Goal: Information Seeking & Learning: Learn about a topic

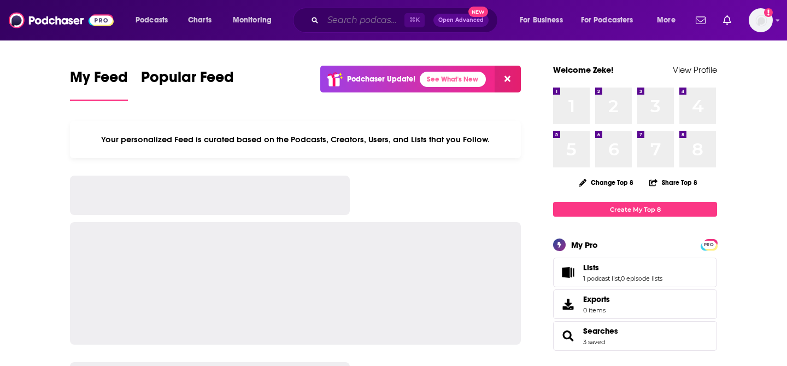
click at [374, 21] on input "Search podcasts, credits, & more..." at bounding box center [363, 19] width 81 height 17
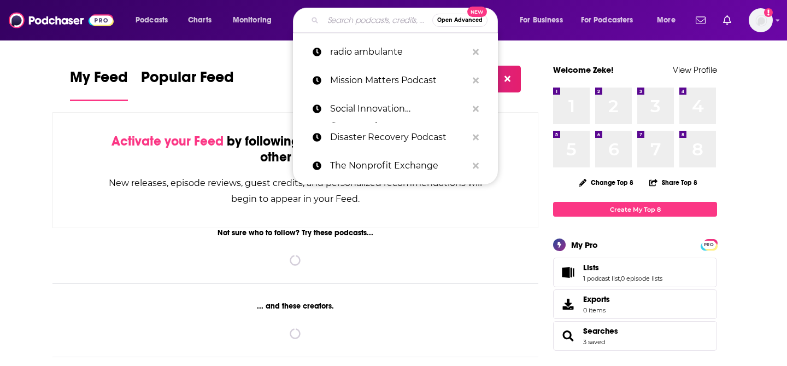
paste input "Nonprofit SnapCast"
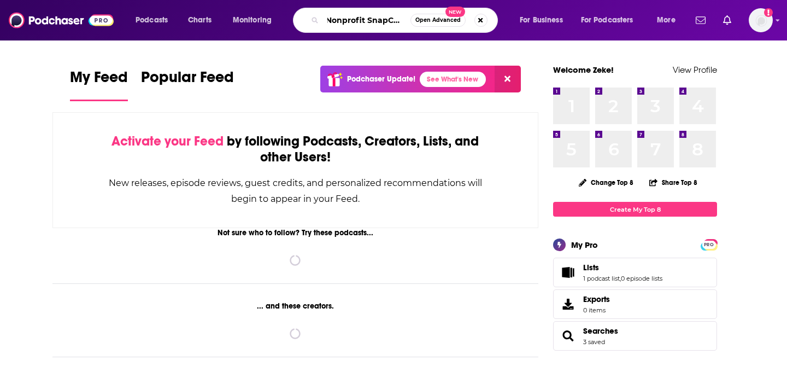
type input "Nonprofit SnapCast"
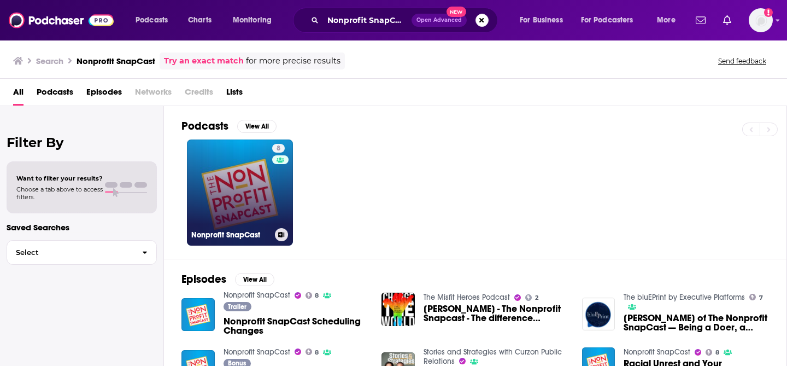
click at [260, 177] on link "8 Nonprofit SnapCast" at bounding box center [240, 192] width 106 height 106
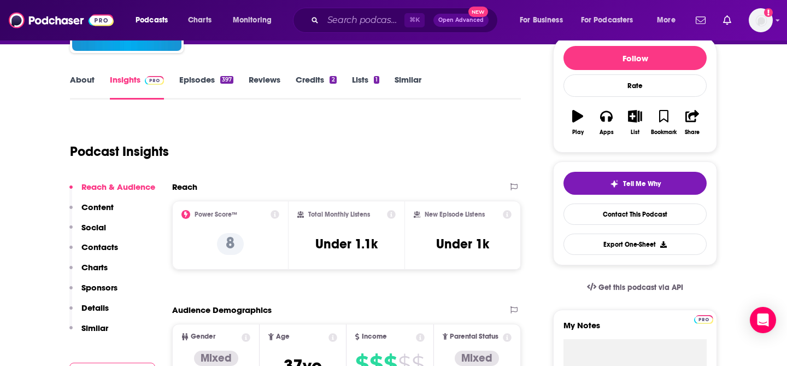
scroll to position [10, 0]
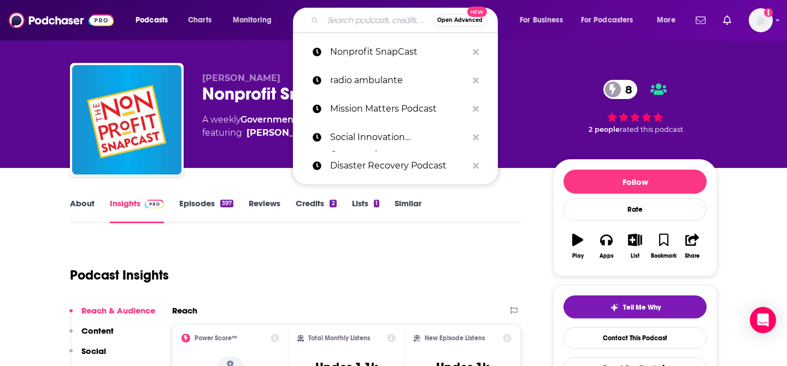
click at [386, 20] on input "Search podcasts, credits, & more..." at bounding box center [377, 19] width 109 height 17
paste input "Mission Matters Business Podcast with [PERSON_NAME]"
type input "Mission Matters Business Podcast with [PERSON_NAME]"
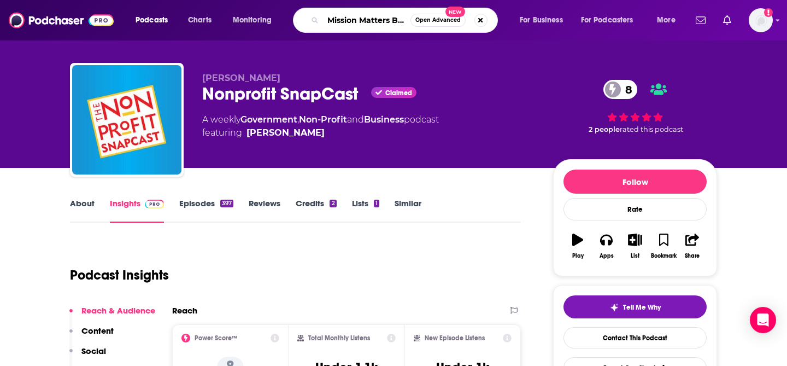
scroll to position [0, 131]
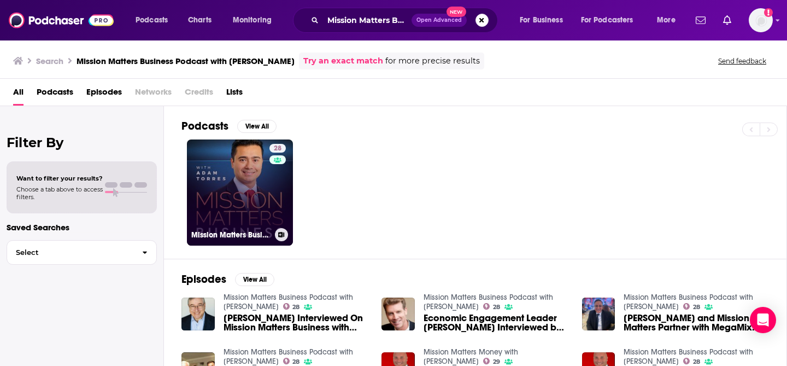
click at [238, 202] on link "28 Mission Matters Business Podcast with [PERSON_NAME]" at bounding box center [240, 192] width 106 height 106
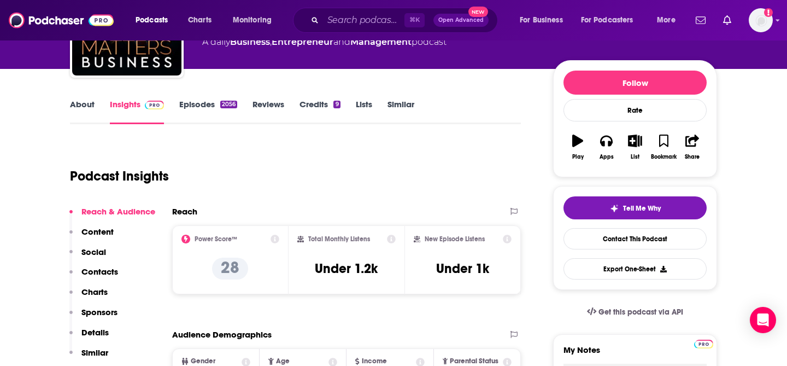
scroll to position [116, 0]
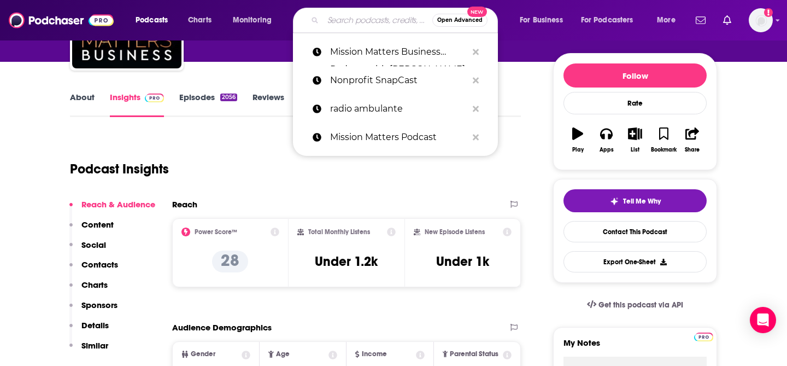
click at [362, 23] on input "Search podcasts, credits, & more..." at bounding box center [377, 19] width 109 height 17
paste input "Resilience: The Global Adaptation Podcast (UNEP)"
type input "Resilience: The Global Adaptation Podcast (UNEP)"
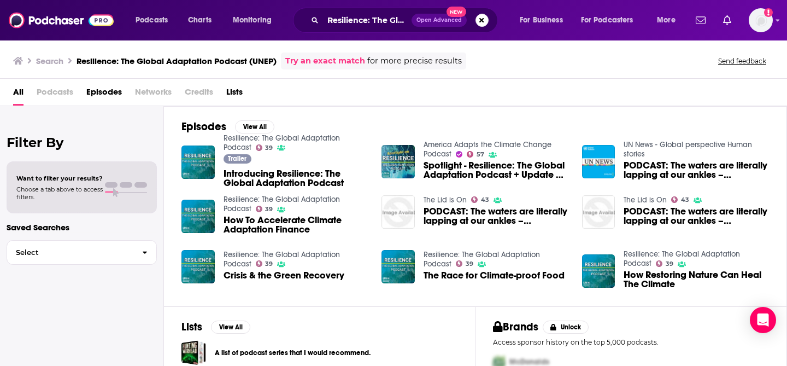
click at [57, 92] on span "Podcasts" at bounding box center [55, 94] width 37 height 22
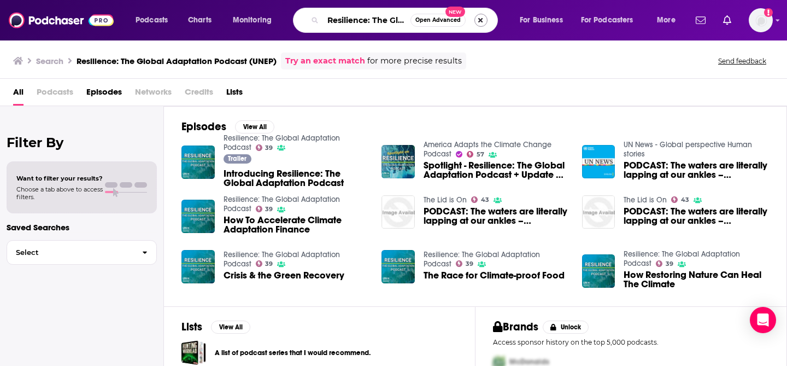
scroll to position [0, 122]
drag, startPoint x: 329, startPoint y: 21, endPoint x: 475, endPoint y: 20, distance: 145.9
click at [475, 21] on div "Resilience: The Global Adaptation Podcast (UNEP) Open Advanced New" at bounding box center [395, 20] width 205 height 25
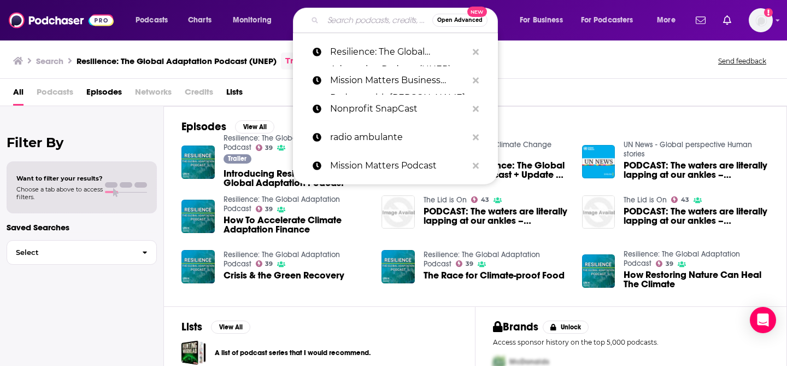
paste input "Adapt: Climate Change and the Built Environment"
type input "Adapt: Climate Change and the Built Environment"
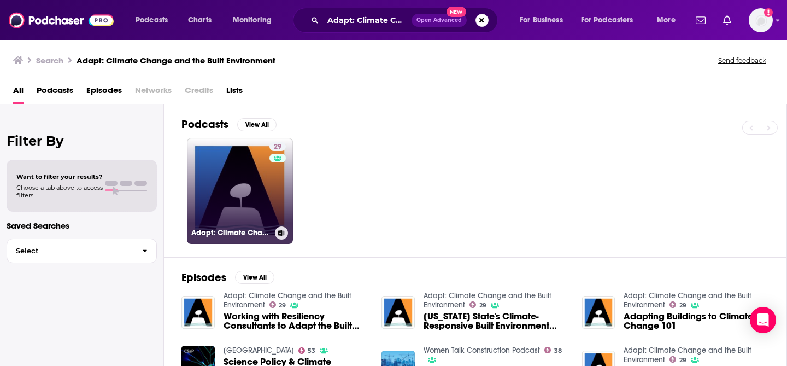
click at [260, 188] on link "29 Adapt: Climate Change and the Built Environment" at bounding box center [240, 191] width 106 height 106
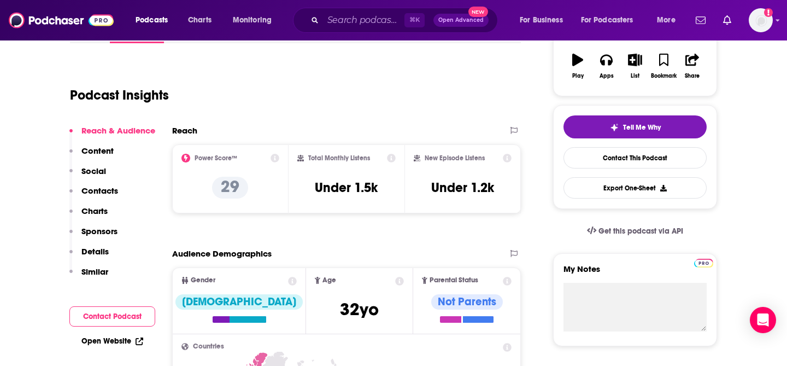
scroll to position [181, 0]
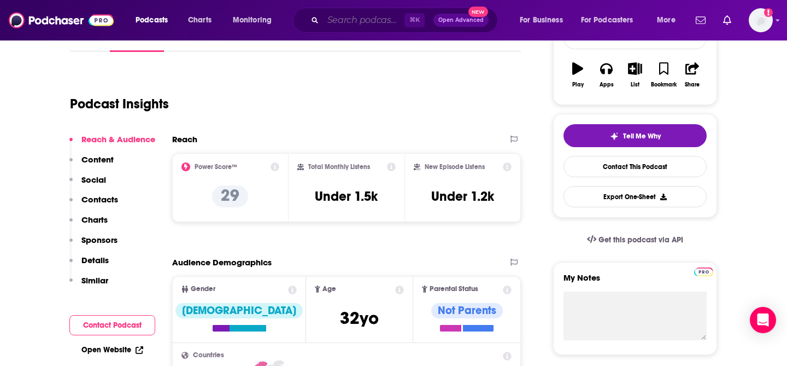
click at [390, 20] on input "Search podcasts, credits, & more..." at bounding box center [363, 19] width 81 height 17
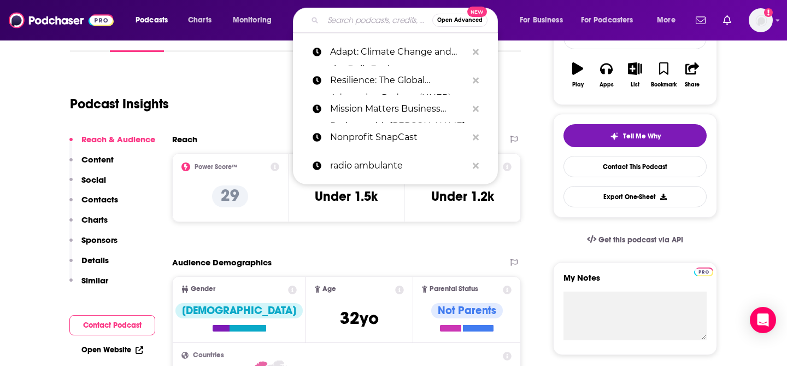
paste input "Climate One"
type input "Climate One"
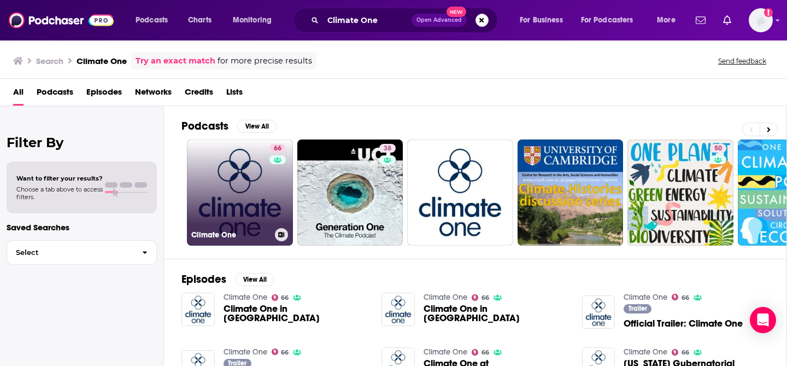
click at [263, 178] on link "66 Climate One" at bounding box center [240, 192] width 106 height 106
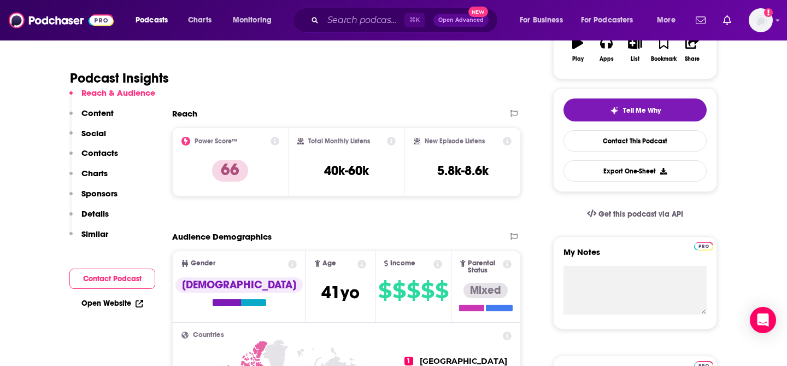
scroll to position [199, 0]
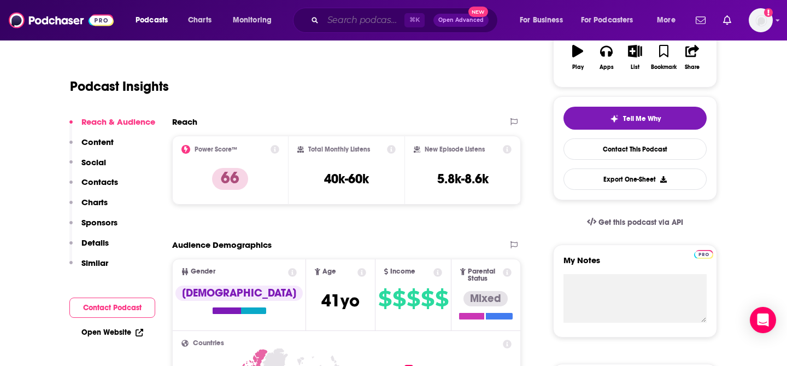
click at [370, 26] on input "Search podcasts, credits, & more..." at bounding box center [363, 19] width 81 height 17
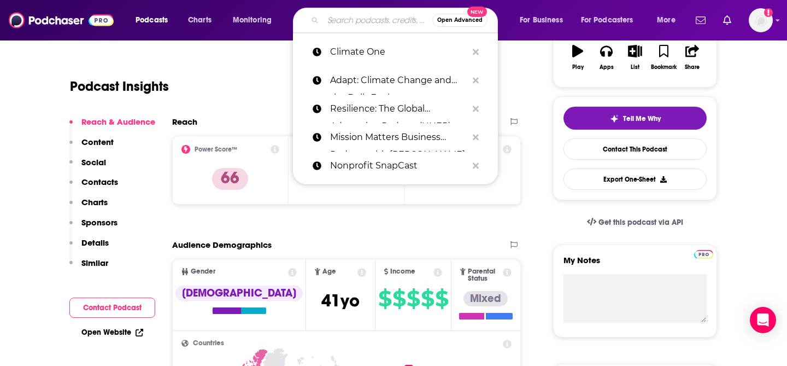
paste input "Tech for Good Podcast"
type input "Tech for Good Podcast"
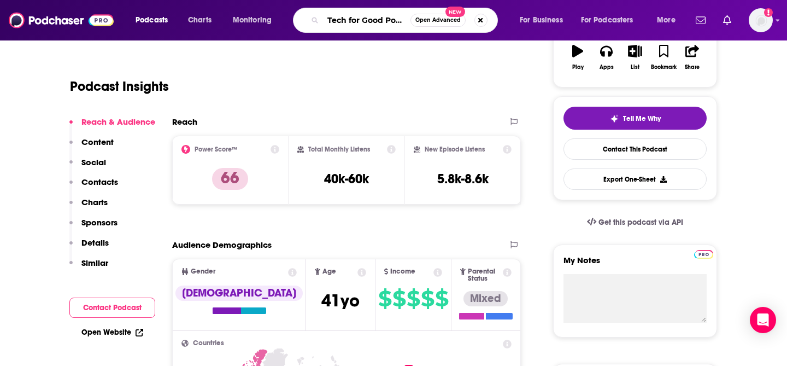
scroll to position [0, 13]
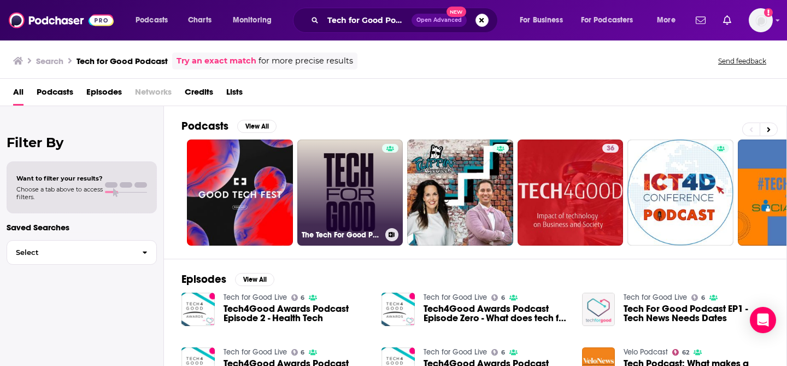
click at [369, 173] on link "The Tech For Good Podcast" at bounding box center [350, 192] width 106 height 106
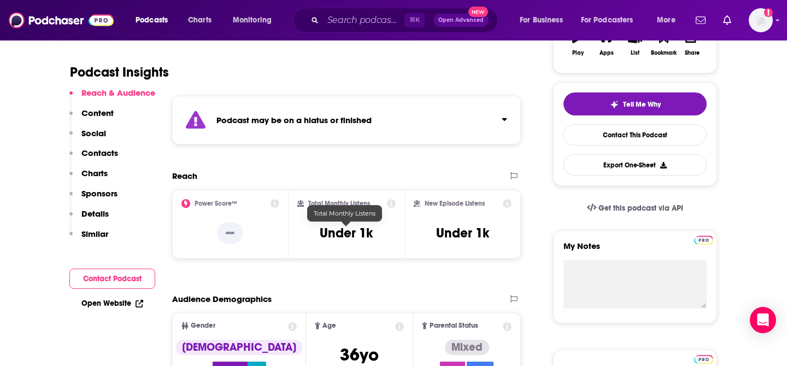
scroll to position [210, 0]
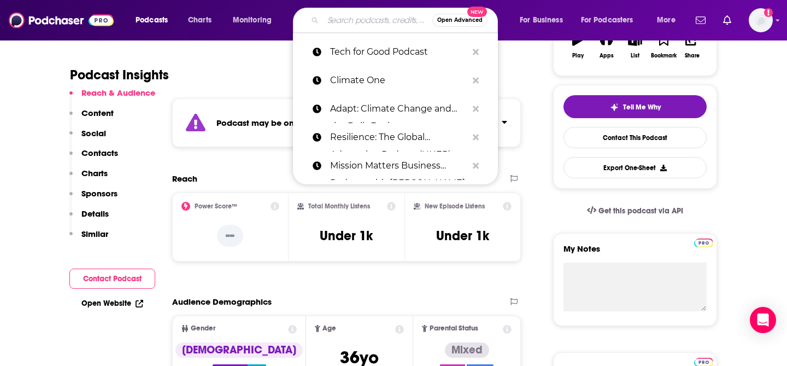
click at [372, 23] on input "Search podcasts, credits, & more..." at bounding box center [377, 19] width 109 height 17
paste input "Social Impact Leadership Podcast"
type input "Social Impact Leadership Podcast"
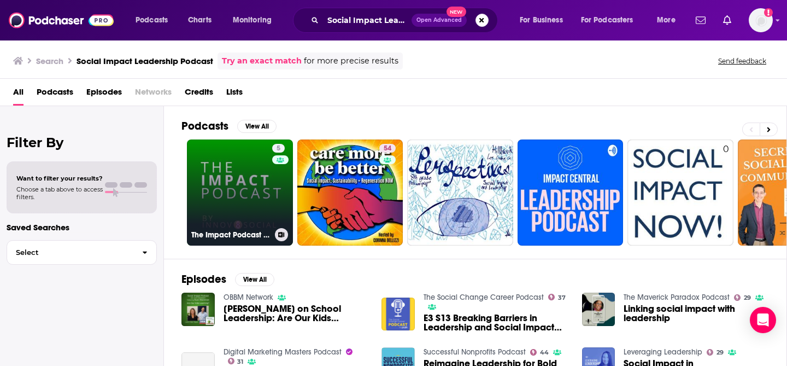
click at [267, 184] on link "5 The Impact Podcast by Innov8social | Social Impact Through Business, Innovati…" at bounding box center [240, 192] width 106 height 106
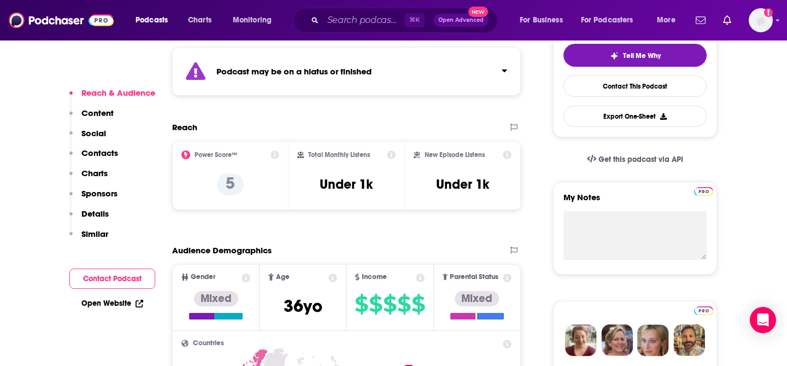
scroll to position [263, 0]
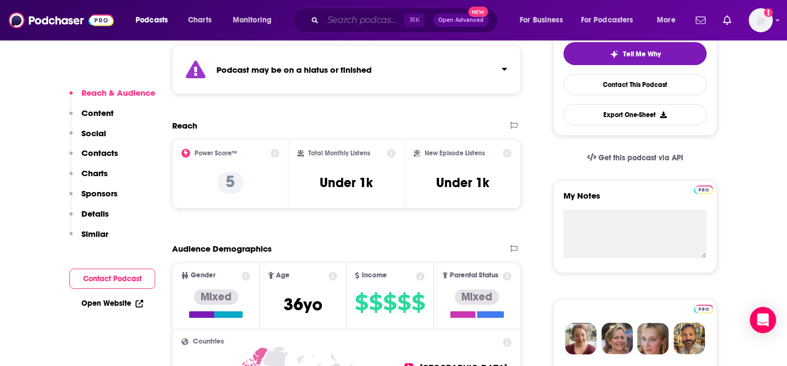
click at [356, 23] on input "Search podcasts, credits, & more..." at bounding box center [363, 19] width 81 height 17
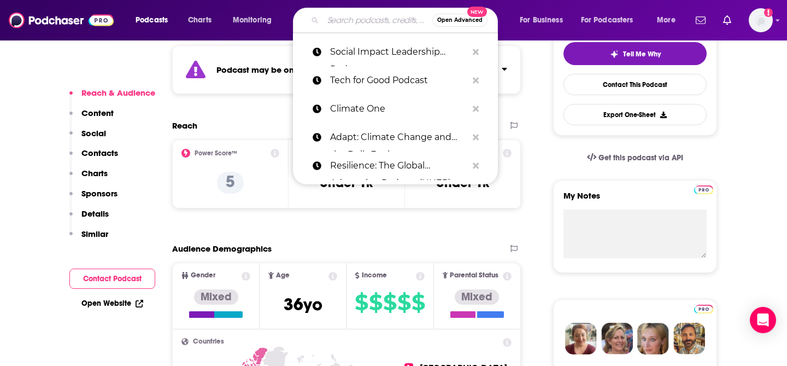
paste input "The Good Life Project"
type input "The Good Life Project"
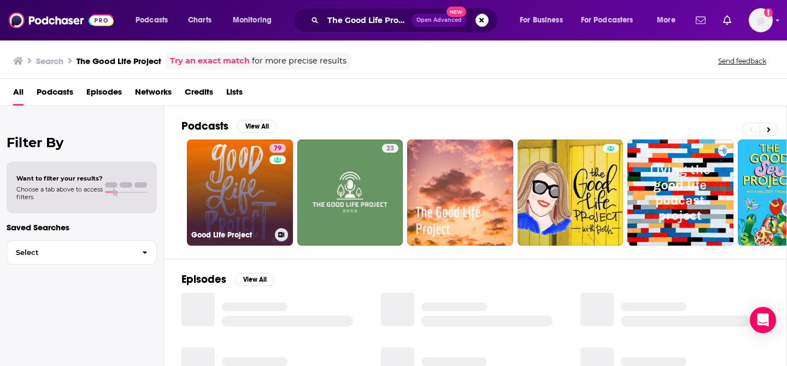
click at [270, 187] on div "79" at bounding box center [278, 186] width 19 height 84
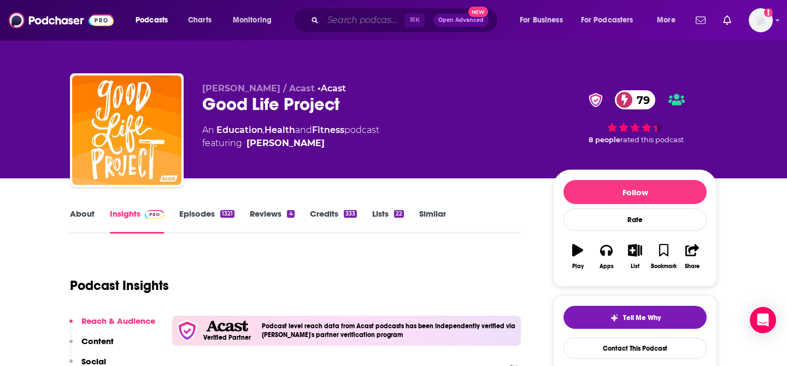
click at [368, 20] on input "Search podcasts, credits, & more..." at bounding box center [363, 19] width 81 height 17
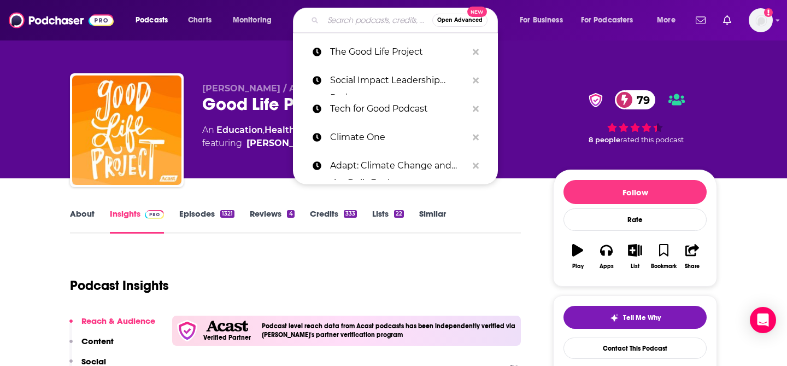
paste input "Conscious Capitalism Podcast"
type input "Conscious Capitalism Podcast"
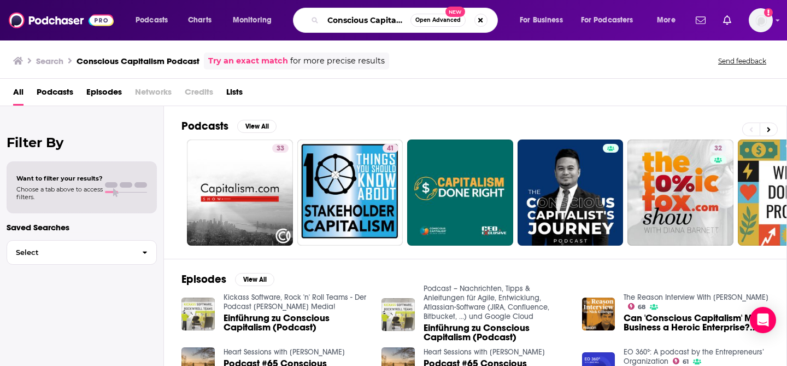
click at [328, 26] on input "Conscious Capitalism Podcast" at bounding box center [366, 19] width 87 height 17
drag, startPoint x: 328, startPoint y: 23, endPoint x: 479, endPoint y: 14, distance: 150.6
click at [479, 14] on div "Conscious Capitalism Podcast Open Advanced New" at bounding box center [395, 20] width 205 height 25
click at [384, 23] on input "Conscious Capitalism Podcast" at bounding box center [366, 19] width 87 height 17
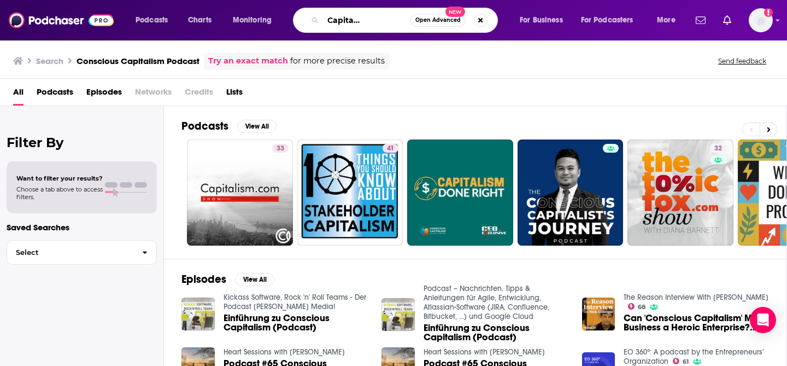
click at [384, 23] on input "Conscious Capitalism Podcast" at bounding box center [366, 19] width 87 height 17
type input "C"
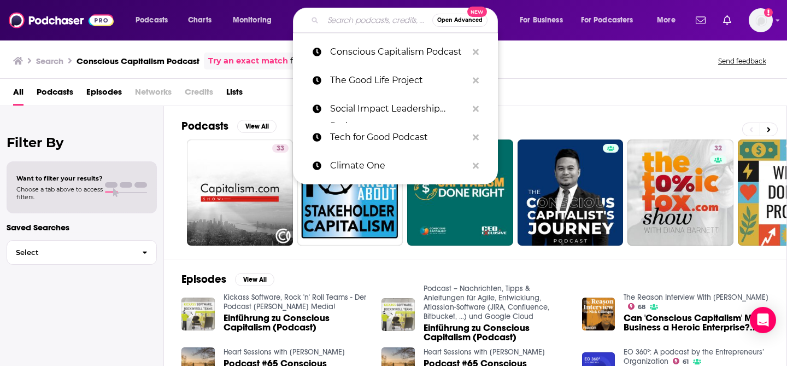
paste input "Social Good Podcast"
type input "Social Good Podcast"
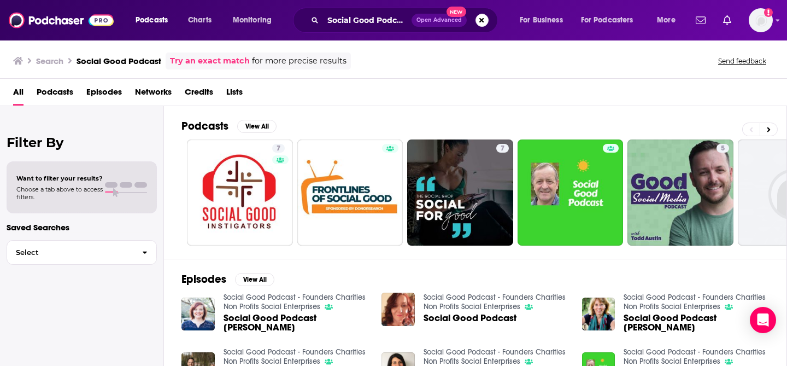
click at [155, 23] on span "Podcasts" at bounding box center [152, 20] width 32 height 15
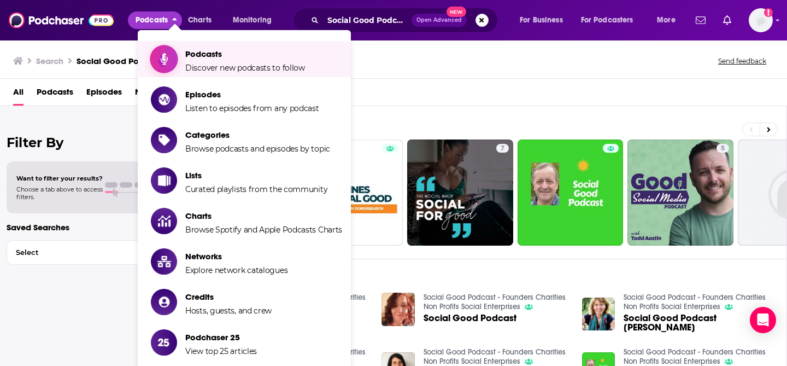
click at [187, 65] on span "Discover new podcasts to follow" at bounding box center [245, 68] width 120 height 10
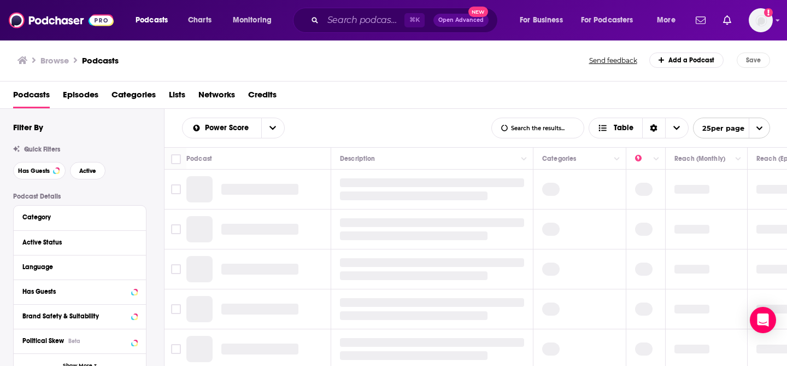
click at [134, 97] on span "Categories" at bounding box center [133, 97] width 44 height 22
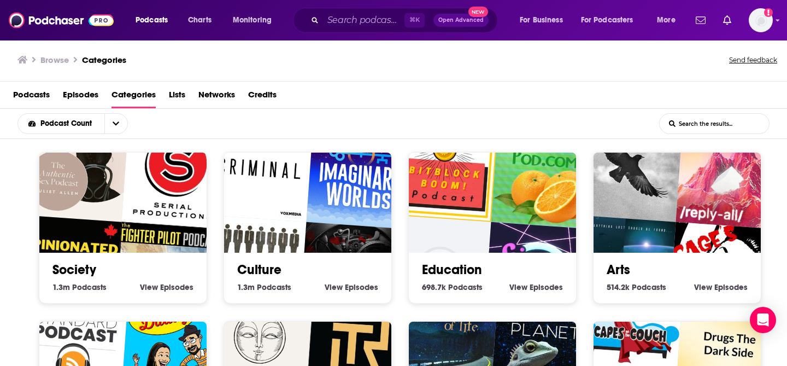
click at [687, 127] on input "List Search Input" at bounding box center [714, 124] width 109 height 20
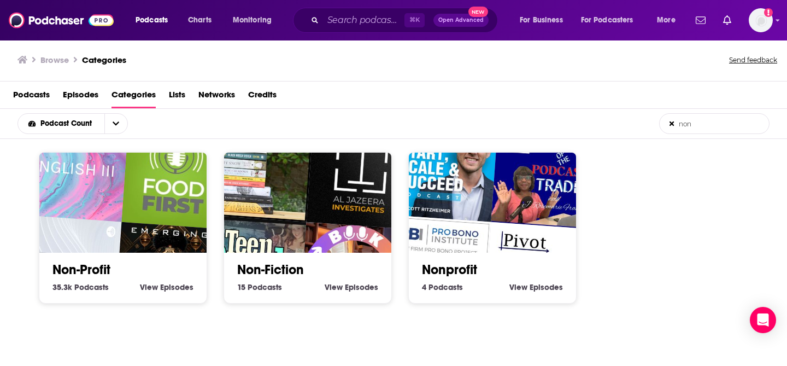
type input "non"
click at [127, 228] on img "The Emerging Alkebulan" at bounding box center [168, 275] width 107 height 107
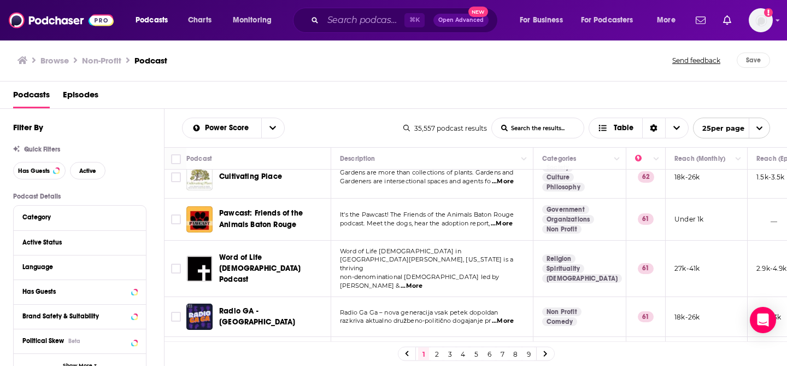
scroll to position [884, 0]
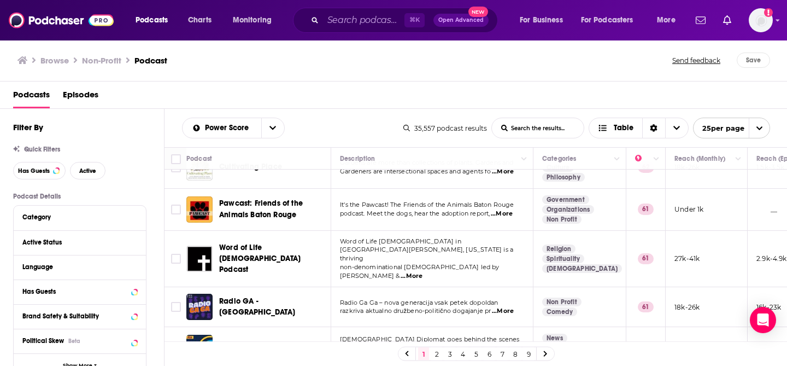
click at [439, 352] on link "2" at bounding box center [436, 353] width 11 height 13
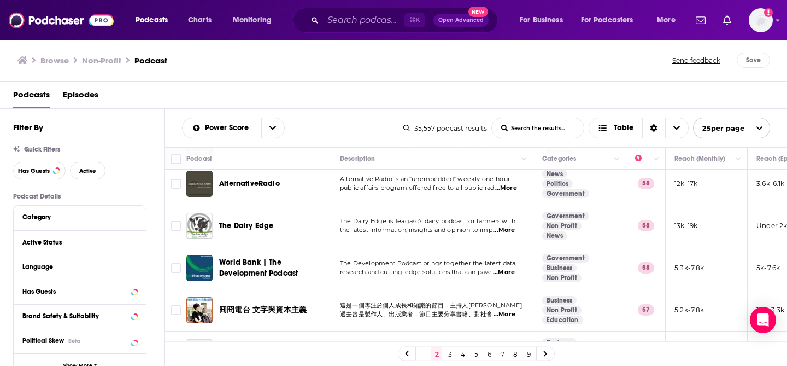
scroll to position [884, 0]
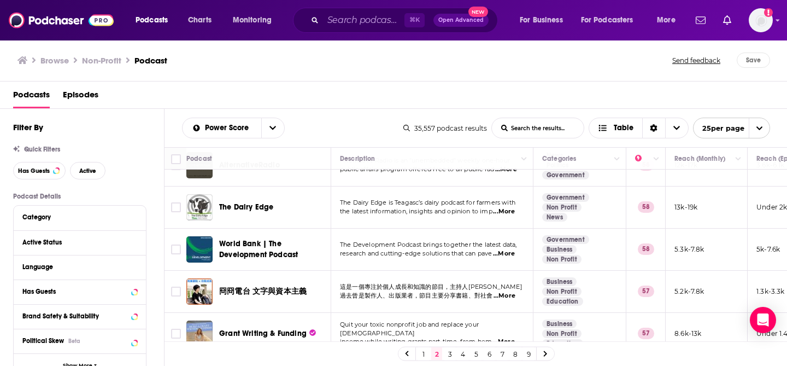
click at [449, 354] on link "3" at bounding box center [449, 353] width 11 height 13
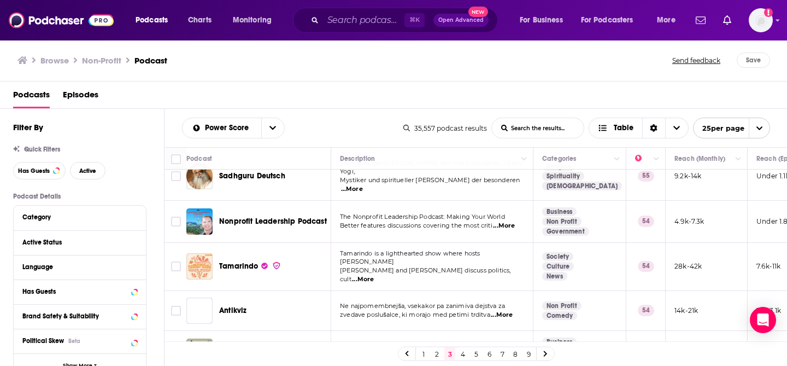
scroll to position [893, 0]
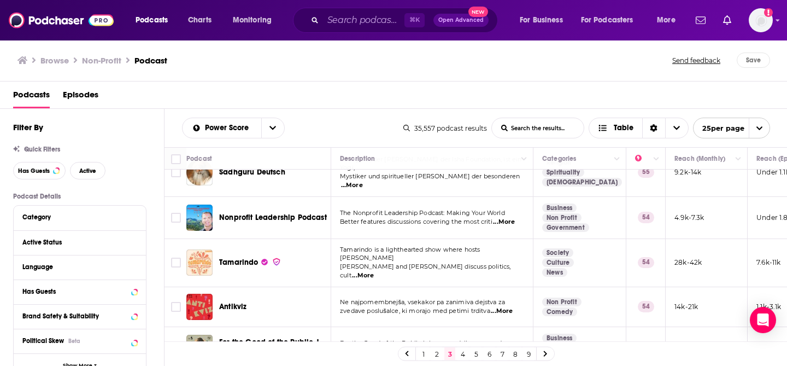
click at [462, 352] on link "4" at bounding box center [462, 353] width 11 height 13
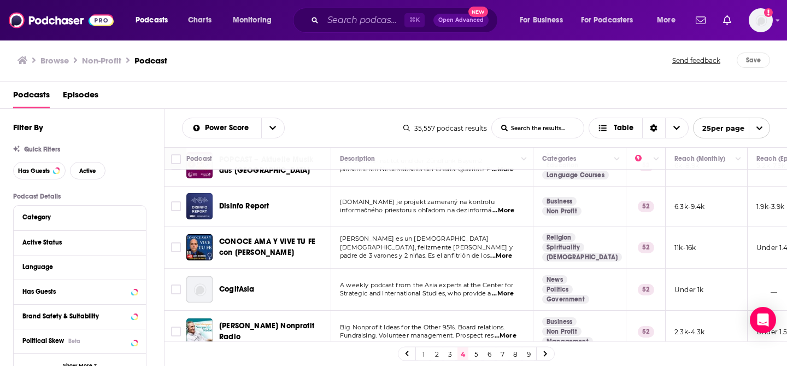
scroll to position [875, 0]
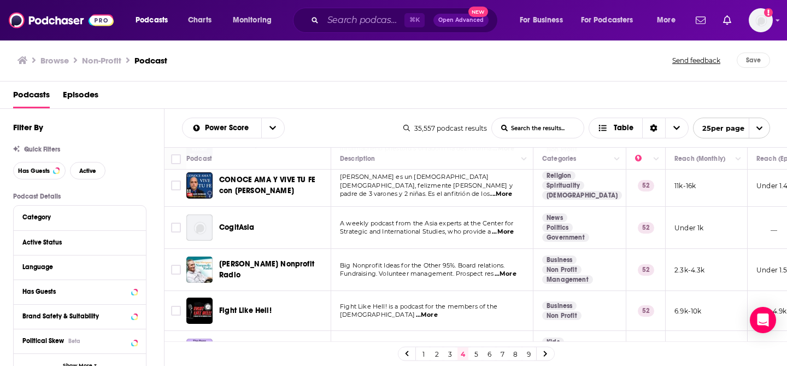
click at [476, 353] on link "5" at bounding box center [475, 353] width 11 height 13
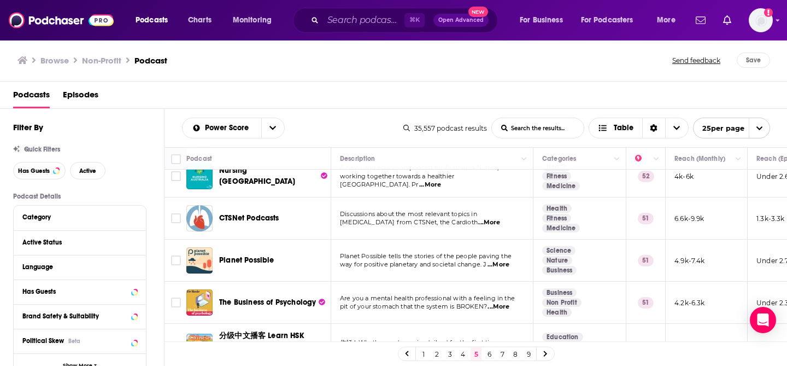
scroll to position [230, 0]
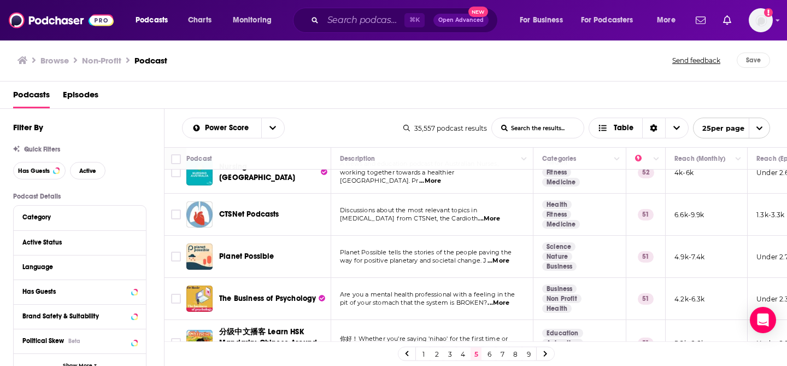
click at [499, 256] on span "...More" at bounding box center [498, 260] width 22 height 9
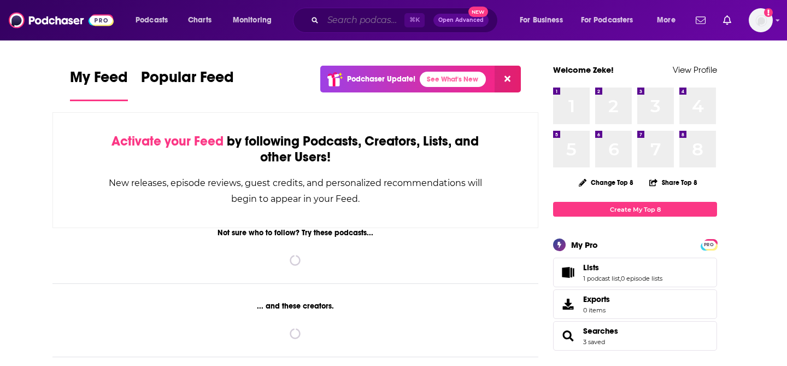
click at [346, 25] on input "Search podcasts, credits, & more..." at bounding box center [363, 19] width 81 height 17
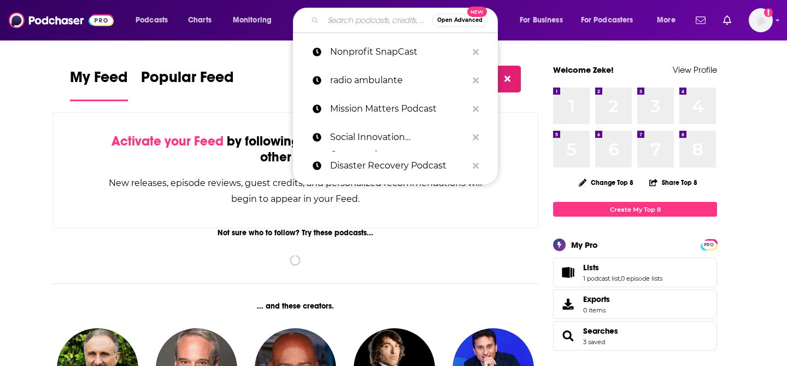
paste input "The Impact Room is brought to you by Philanthropy Age and hosted by Maysa Jalbo…"
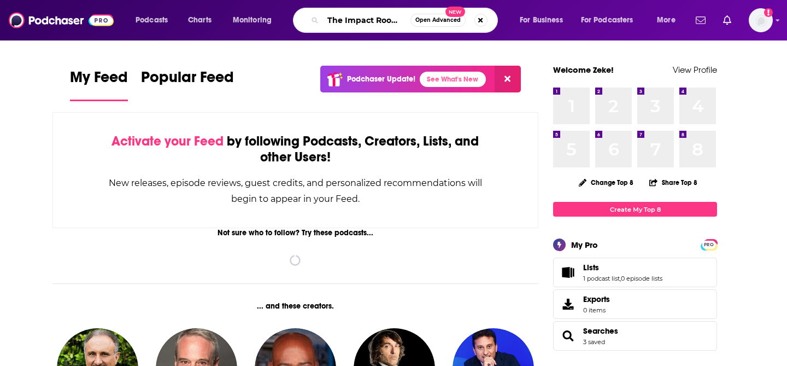
scroll to position [0, 1791]
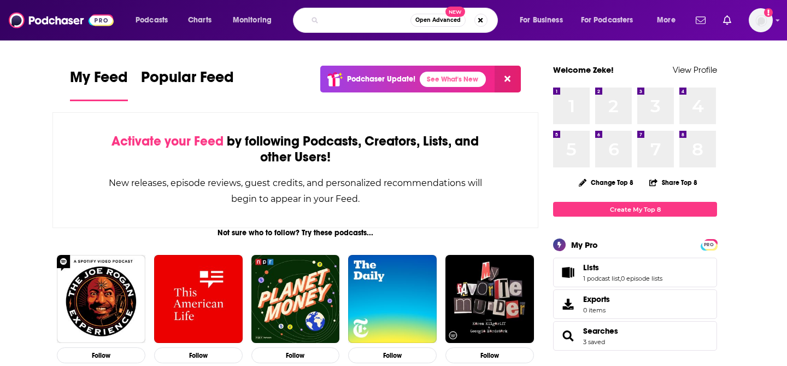
type input "The Impact Room is brought to you by Philanthropy Age and hosted by Maysa Jalbo…"
click at [468, 23] on span "Open Advanced New" at bounding box center [448, 20] width 77 height 13
click at [481, 23] on button "Search podcasts, credits, & more..." at bounding box center [480, 20] width 13 height 13
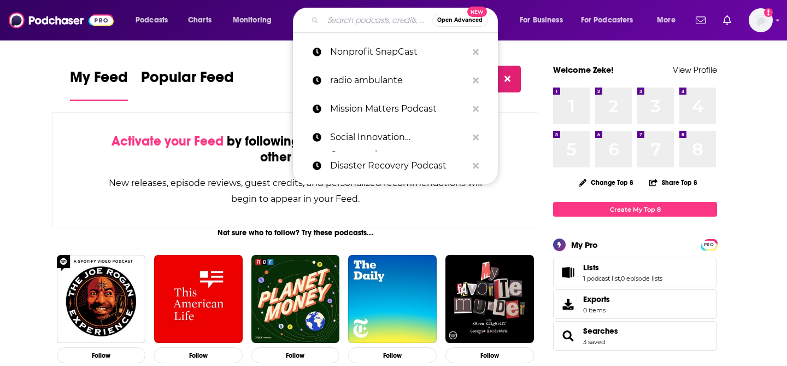
scroll to position [0, 0]
paste input "Mission Matters Business Podcast with [PERSON_NAME]"
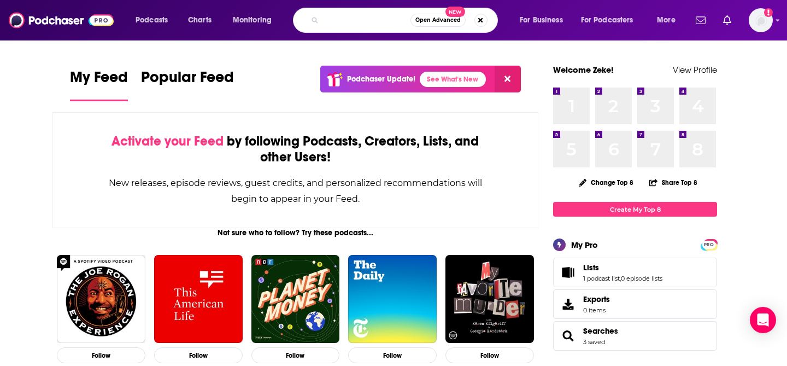
type input "Mission Matters Business Podcast with [PERSON_NAME]"
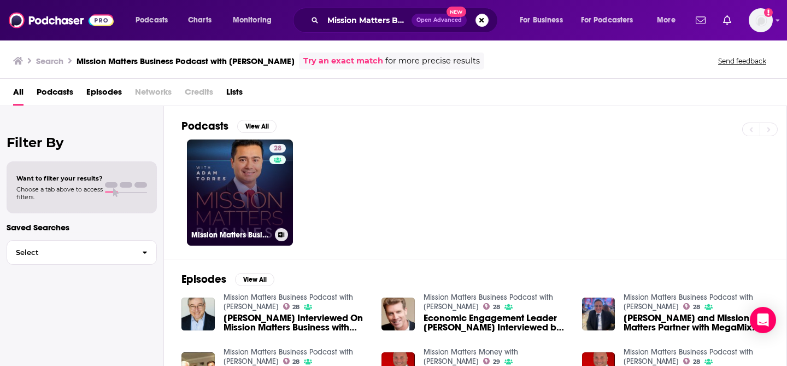
click at [237, 169] on link "28 Mission Matters Business Podcast with [PERSON_NAME]" at bounding box center [240, 192] width 106 height 106
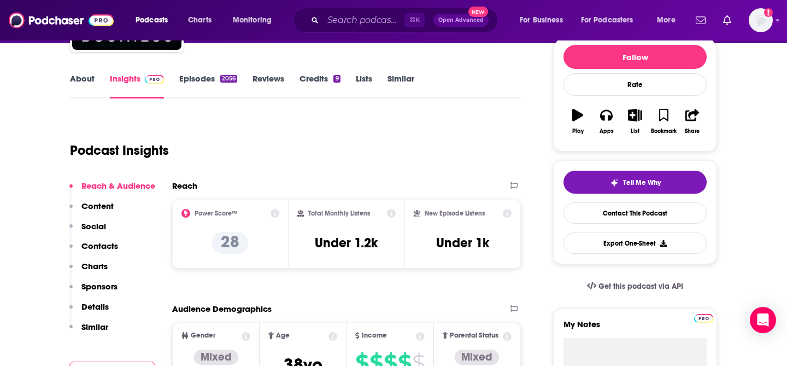
scroll to position [139, 0]
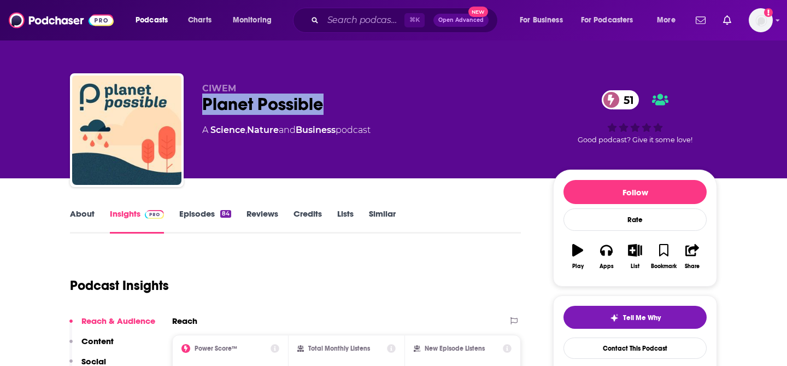
drag, startPoint x: 337, startPoint y: 98, endPoint x: 188, endPoint y: 101, distance: 148.7
click at [188, 101] on div "CIWEM Planet Possible 51 A Science , Nature and Business podcast 51 Good podcas…" at bounding box center [393, 132] width 647 height 118
copy h2 "Planet Possible"
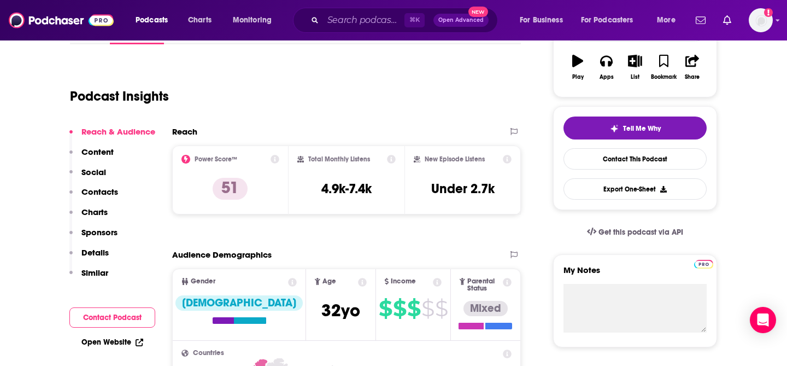
scroll to position [198, 0]
